Goal: Navigation & Orientation: Find specific page/section

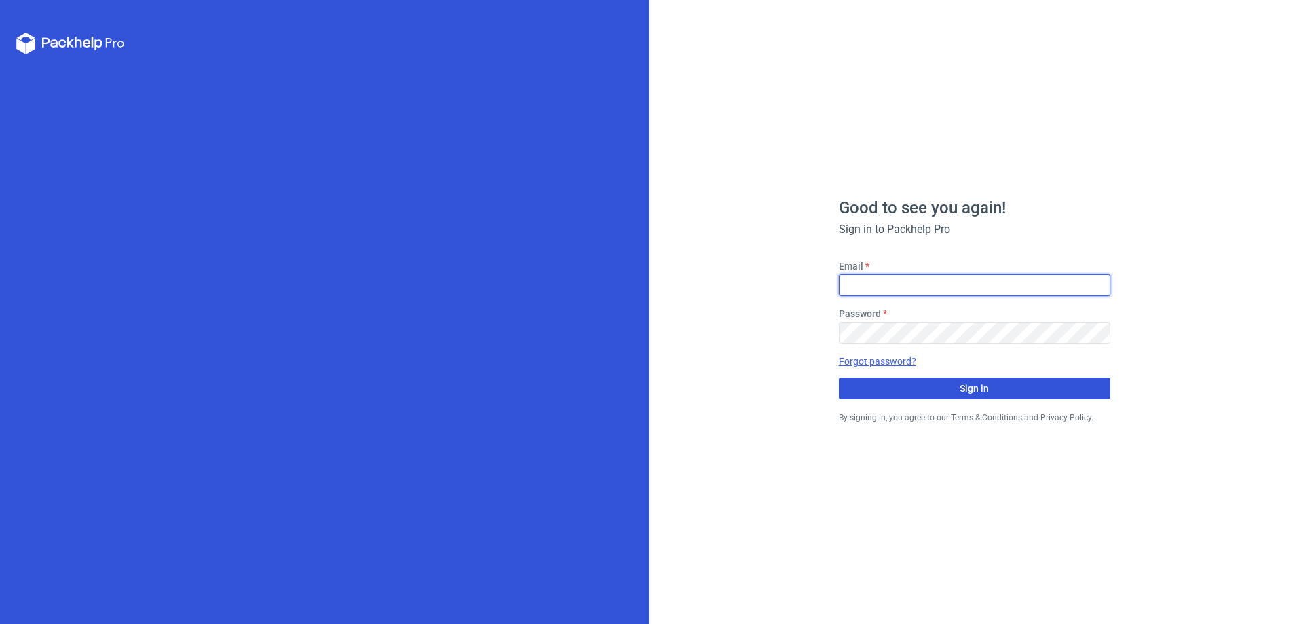
type input "[PERSON_NAME][EMAIL_ADDRESS][DOMAIN_NAME]"
click at [988, 386] on span "Sign in" at bounding box center [974, 389] width 29 height 10
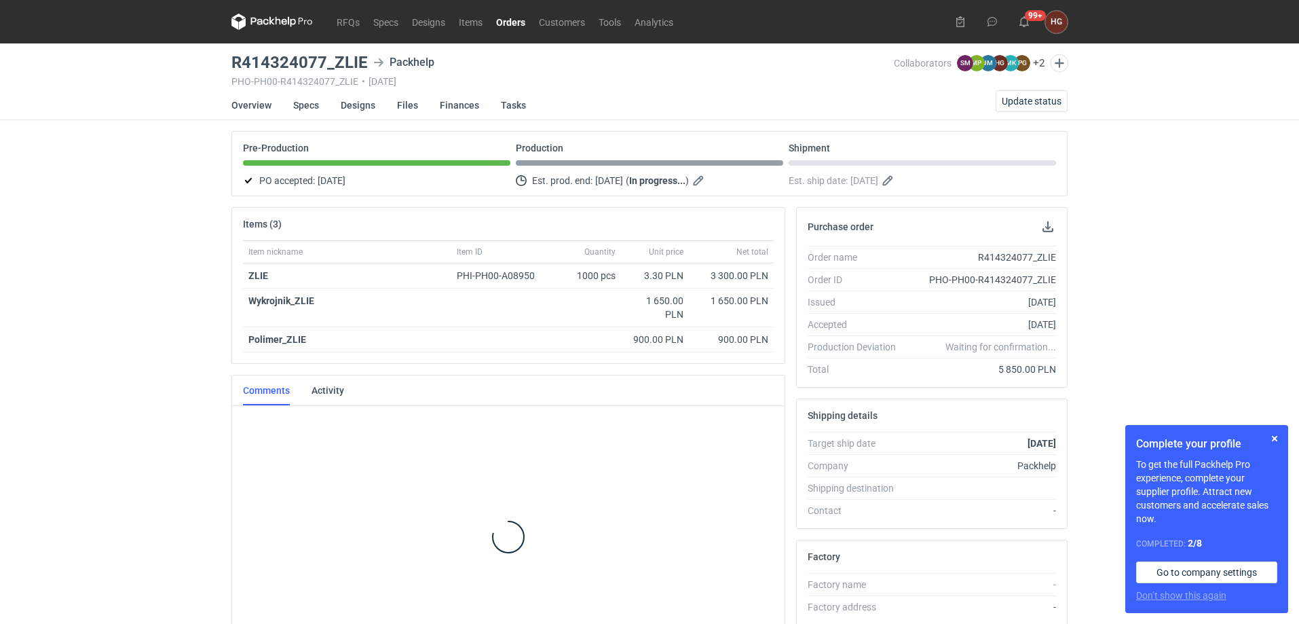
scroll to position [47, 0]
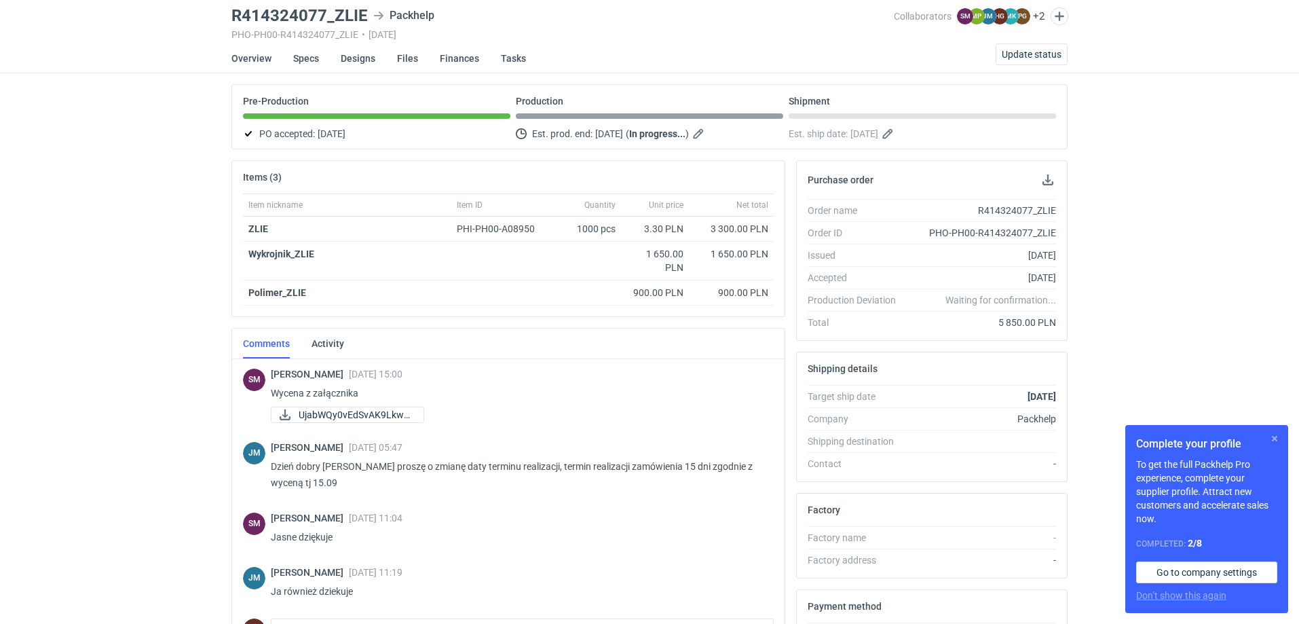
click at [1277, 439] on button "button" at bounding box center [1275, 438] width 16 height 16
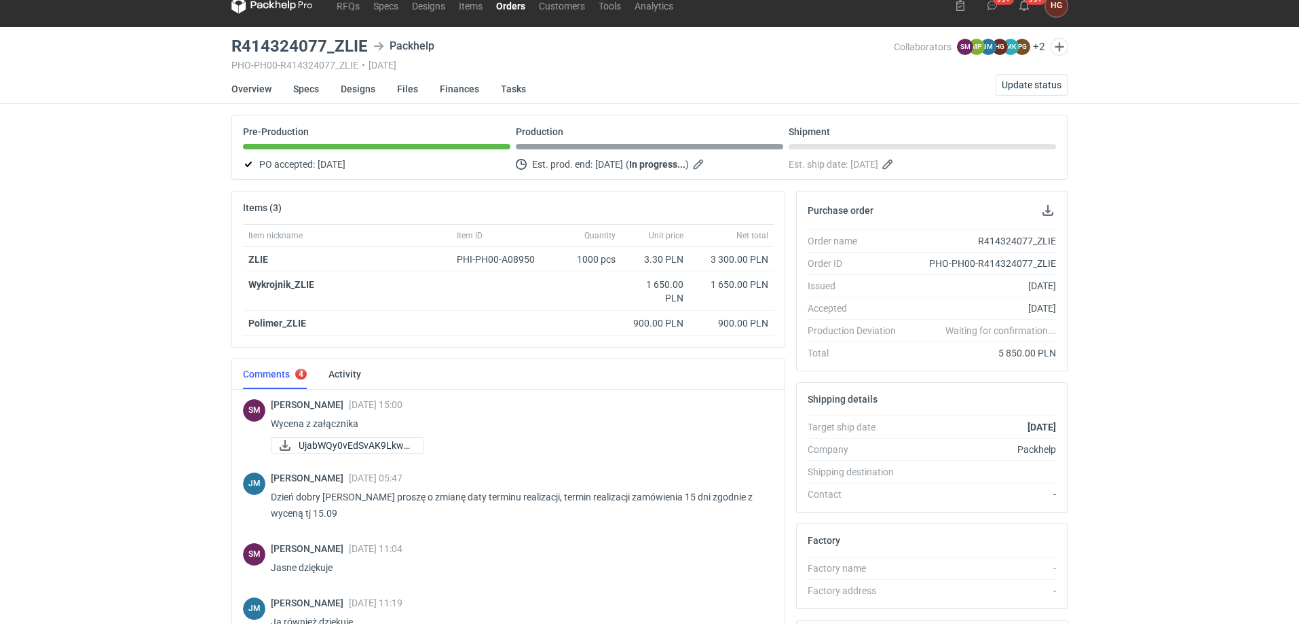
scroll to position [0, 0]
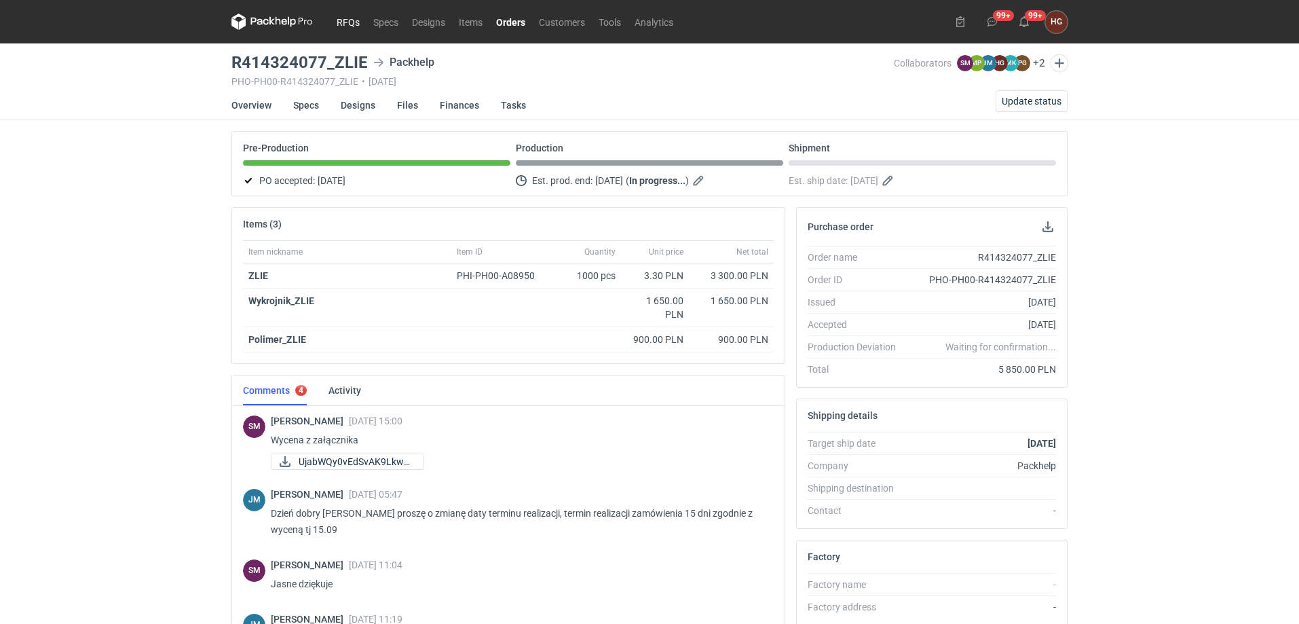
click at [341, 21] on link "RFQs" at bounding box center [348, 22] width 37 height 16
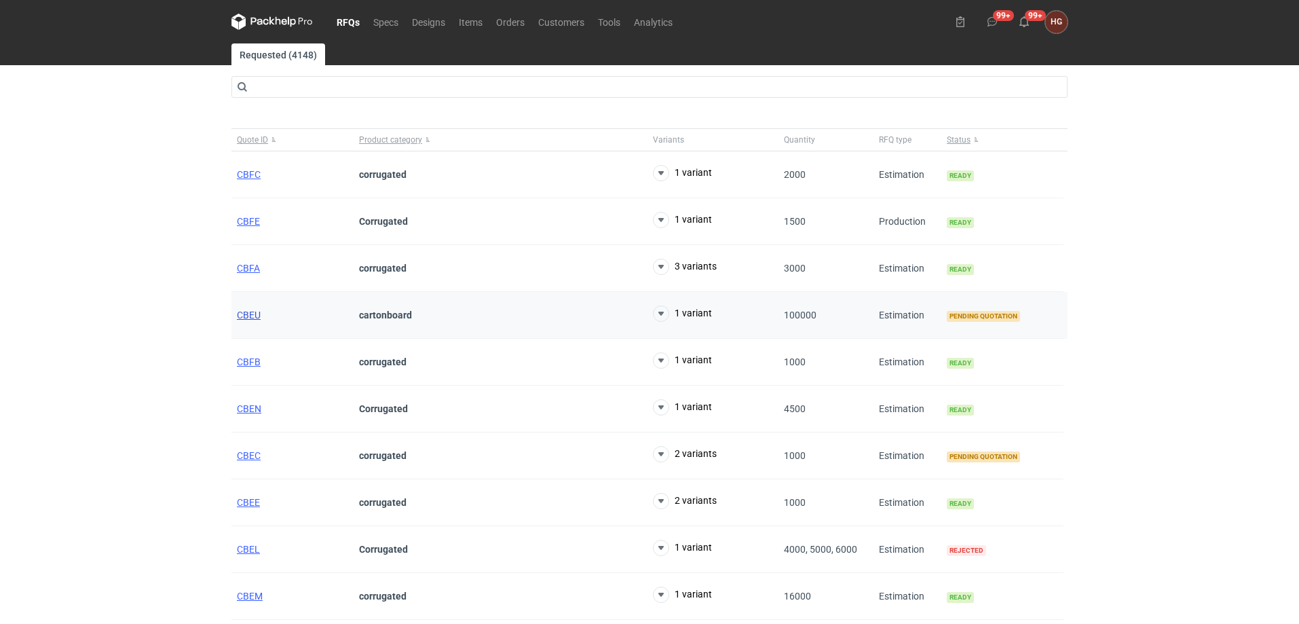
click at [255, 315] on span "CBEU" at bounding box center [249, 315] width 24 height 11
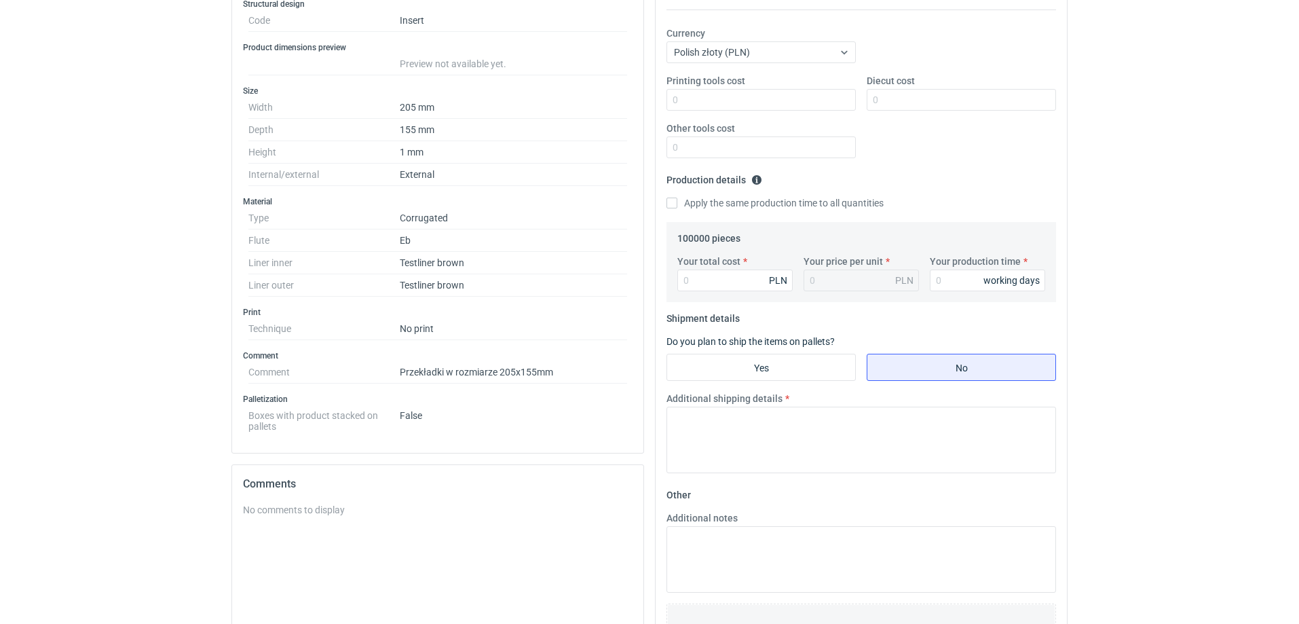
scroll to position [272, 0]
